Goal: Task Accomplishment & Management: Use online tool/utility

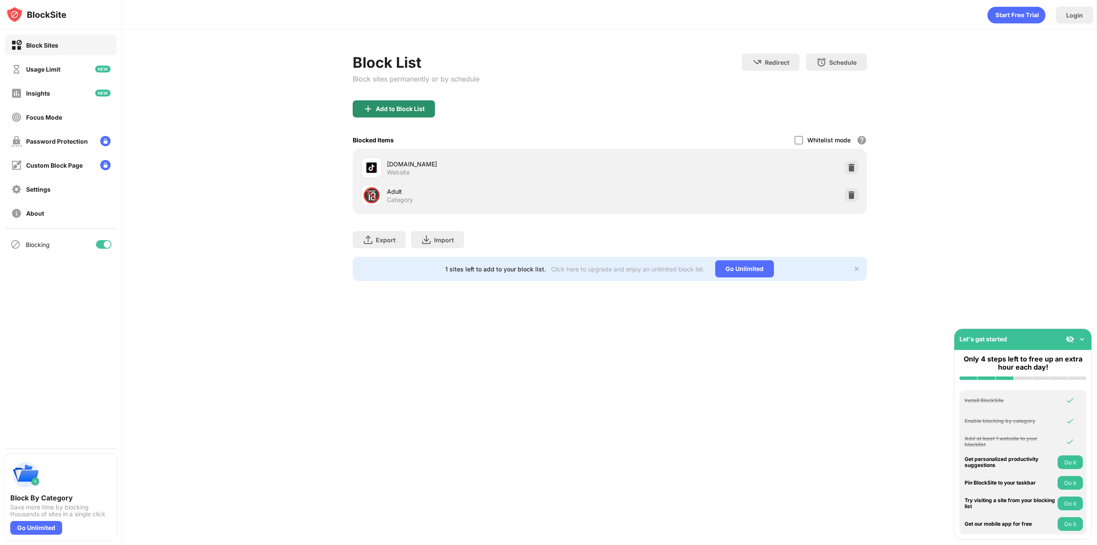
click at [421, 107] on div "Block List Block sites permanently or by schedule Redirect Choose a site to be …" at bounding box center [610, 167] width 514 height 227
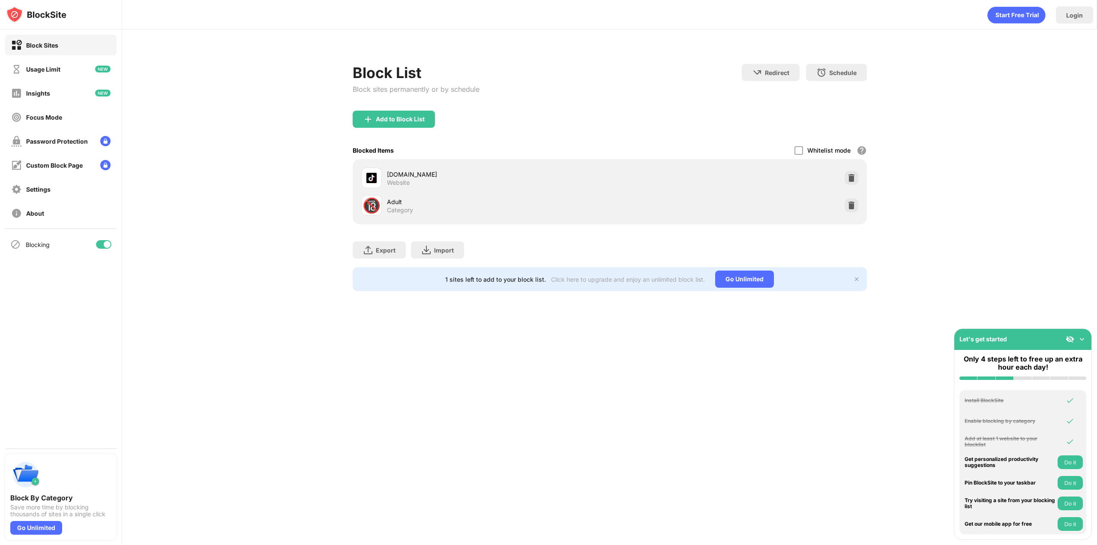
click at [425, 121] on div "Add to Block List" at bounding box center [394, 119] width 82 height 17
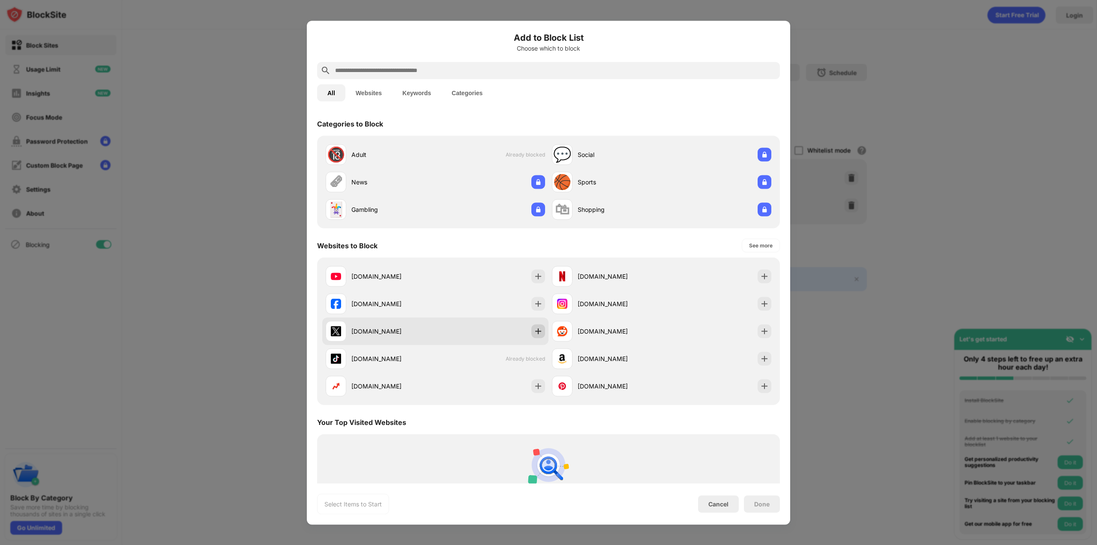
click at [535, 332] on img at bounding box center [538, 331] width 9 height 9
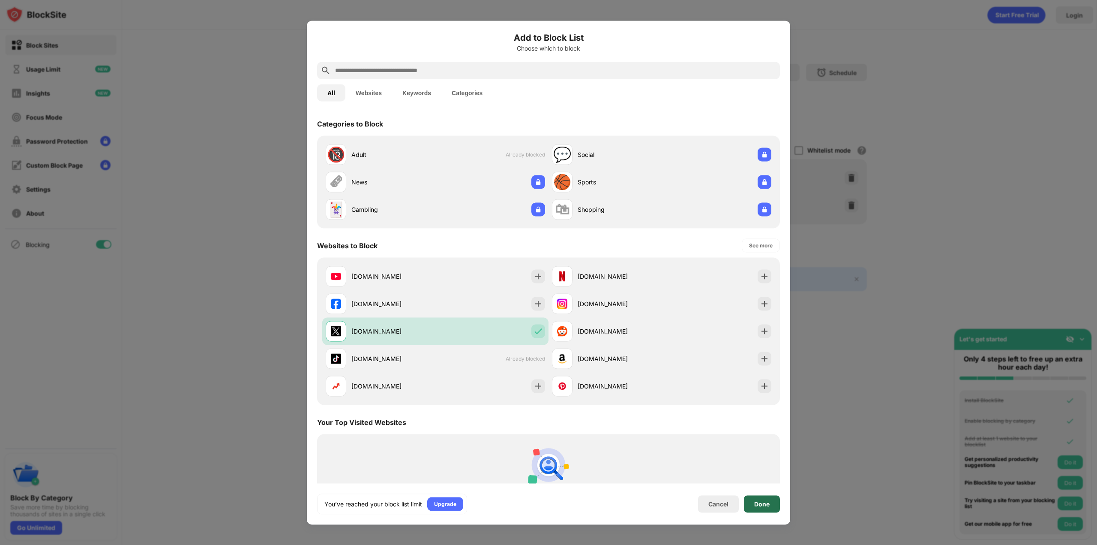
click at [754, 503] on div "Done" at bounding box center [761, 503] width 15 height 7
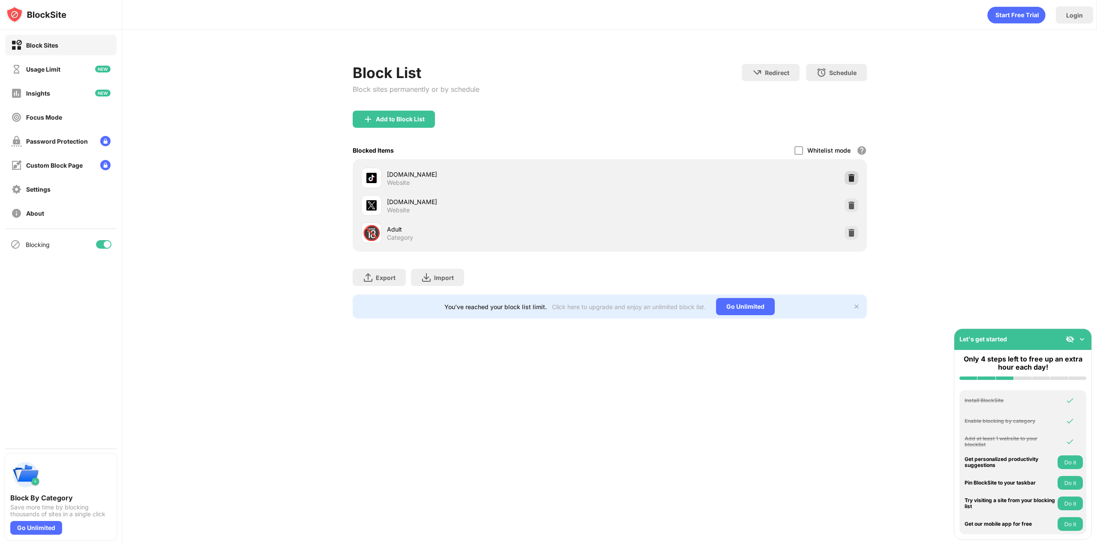
click at [847, 176] on div at bounding box center [852, 178] width 14 height 14
